Goal: Find specific page/section: Find specific page/section

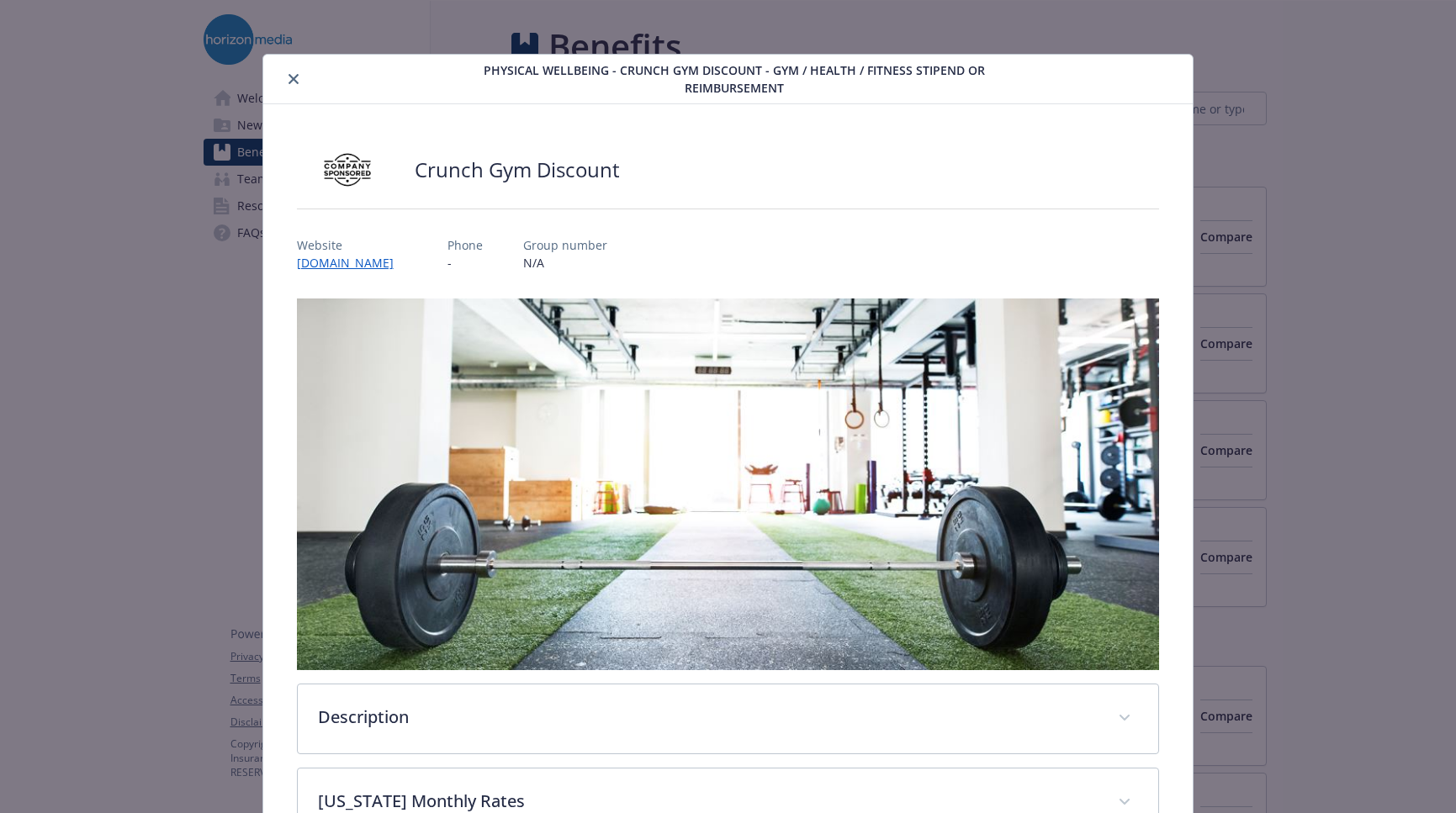
scroll to position [51, 0]
